Goal: Task Accomplishment & Management: Use online tool/utility

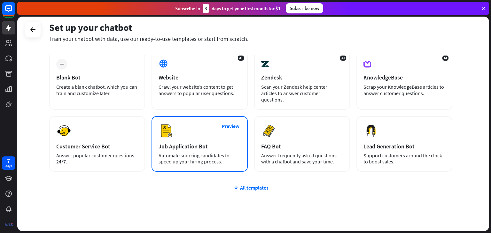
scroll to position [42, 0]
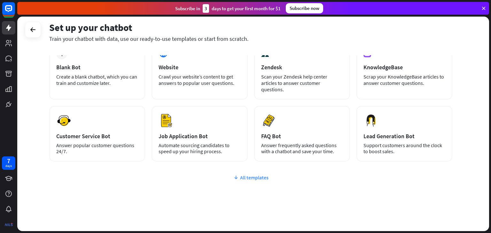
click at [241, 174] on div "All templates" at bounding box center [250, 177] width 403 height 6
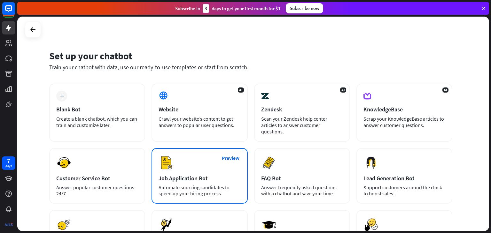
scroll to position [0, 0]
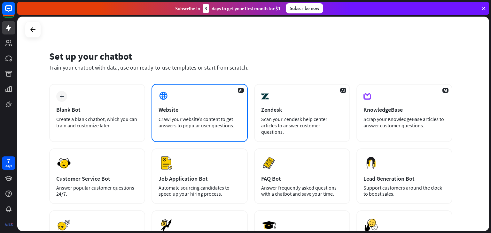
click at [210, 111] on div "Website" at bounding box center [199, 109] width 82 height 7
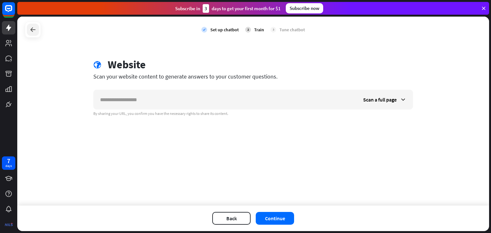
click at [33, 30] on icon at bounding box center [33, 30] width 8 height 8
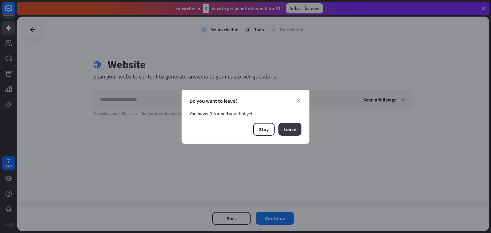
click at [294, 128] on button "Leave" at bounding box center [289, 129] width 23 height 13
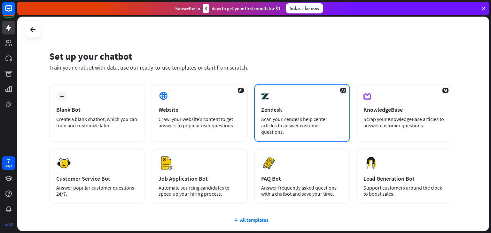
click at [291, 116] on div "Scan your Zendesk help center articles to answer customer questions." at bounding box center [302, 125] width 82 height 19
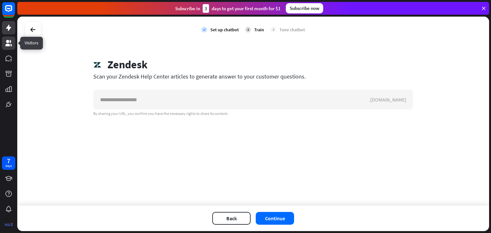
click at [10, 45] on icon at bounding box center [9, 43] width 8 height 8
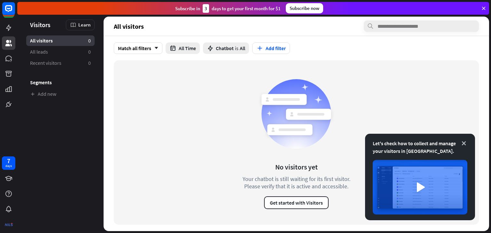
click at [463, 145] on icon at bounding box center [463, 143] width 6 height 6
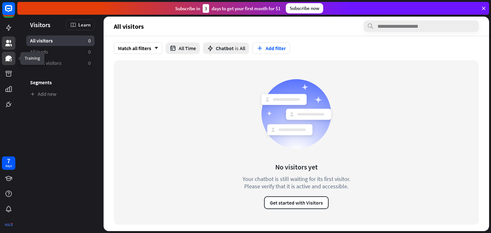
click at [9, 61] on icon at bounding box center [8, 59] width 6 height 6
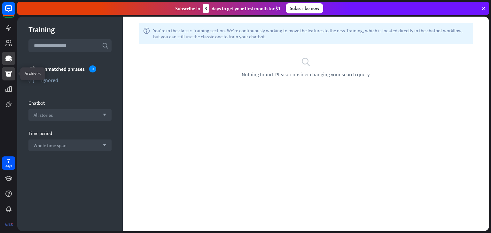
click at [9, 72] on icon at bounding box center [9, 74] width 8 height 8
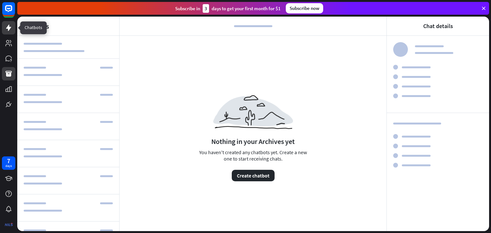
click at [10, 31] on icon at bounding box center [9, 28] width 8 height 8
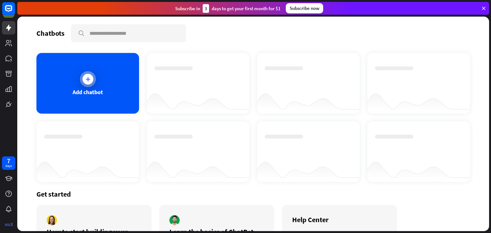
click at [101, 78] on div "Add chatbot" at bounding box center [87, 83] width 103 height 61
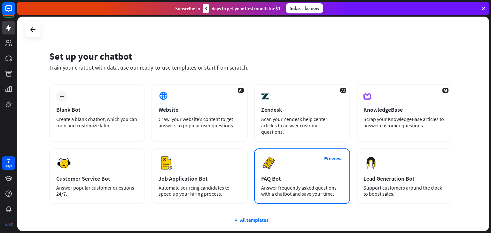
click at [293, 175] on div "FAQ Bot" at bounding box center [302, 178] width 82 height 7
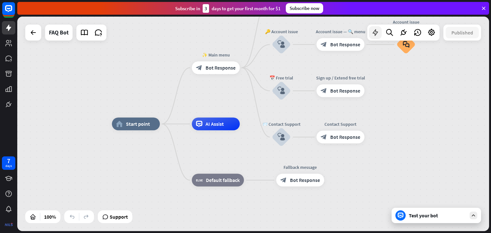
click at [377, 35] on icon at bounding box center [375, 32] width 8 height 8
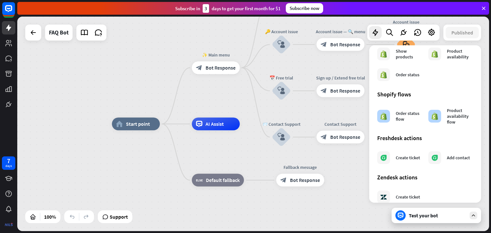
scroll to position [319, 0]
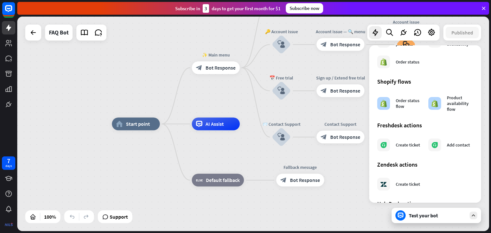
click at [349, 172] on div "home_2 Start point ✨ Main menu block_bot_response Bot Response 💲 Subscription b…" at bounding box center [347, 231] width 471 height 215
click at [360, 64] on div "home_2 Start point ✨ Main menu block_bot_response Bot Response 💲 Subscription b…" at bounding box center [252, 124] width 471 height 215
click at [178, 68] on div "home_2 Start point Edit name more_horiz ✨ Main menu block_bot_response Bot Resp…" at bounding box center [252, 124] width 471 height 215
click at [213, 125] on span "AI Assist" at bounding box center [214, 124] width 18 height 6
click at [83, 154] on div "home_2 Start point ✨ Main menu block_bot_response Bot Response 💲 Subscription b…" at bounding box center [252, 124] width 471 height 215
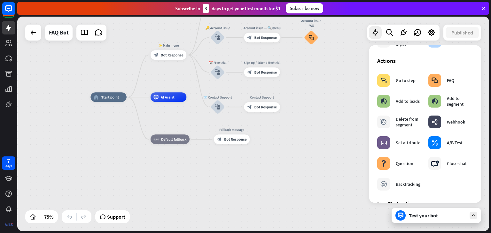
scroll to position [0, 0]
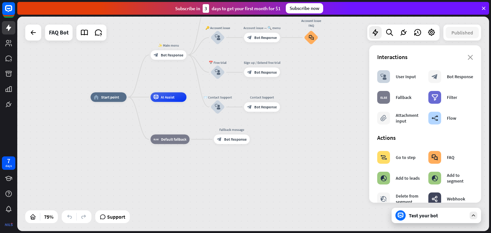
click at [463, 57] on div "Interactions" at bounding box center [425, 56] width 96 height 7
click at [467, 57] on icon "close" at bounding box center [469, 57] width 5 height 5
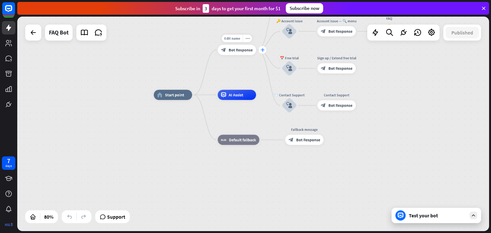
click at [261, 49] on icon "plus" at bounding box center [262, 50] width 4 height 4
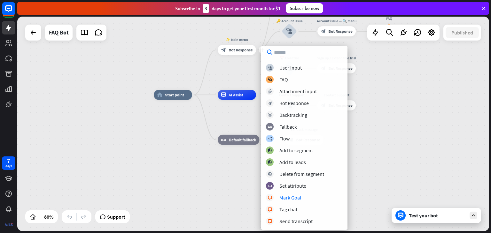
click at [119, 174] on div "home_2 Start point plus ✨ Main menu block_bot_response Bot Response 💲 Subscript…" at bounding box center [252, 124] width 471 height 215
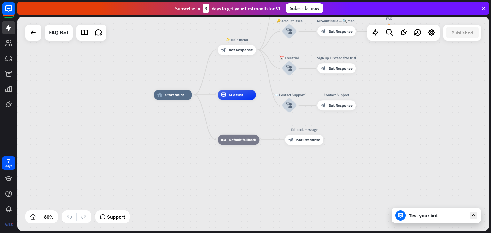
click at [402, 222] on div "Test your bot" at bounding box center [435, 215] width 89 height 15
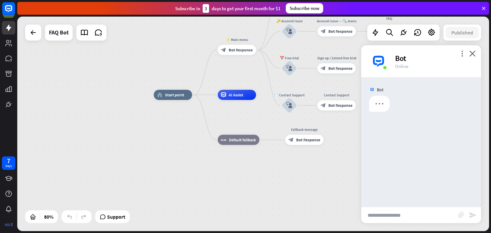
click at [383, 218] on input "text" at bounding box center [409, 215] width 97 height 16
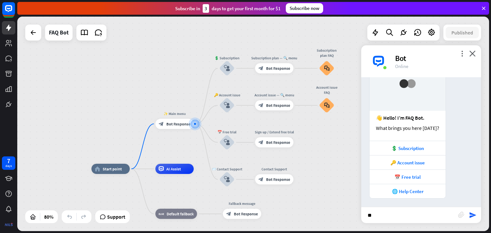
scroll to position [41, 0]
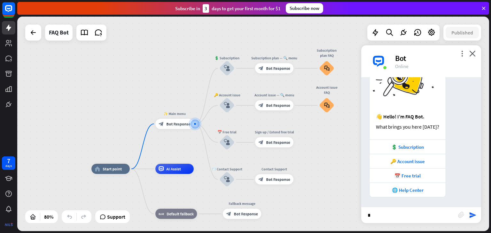
type input "**"
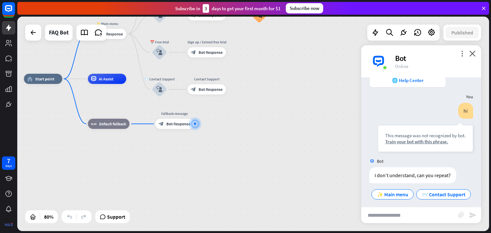
scroll to position [167, 0]
